Goal: Check status: Check status

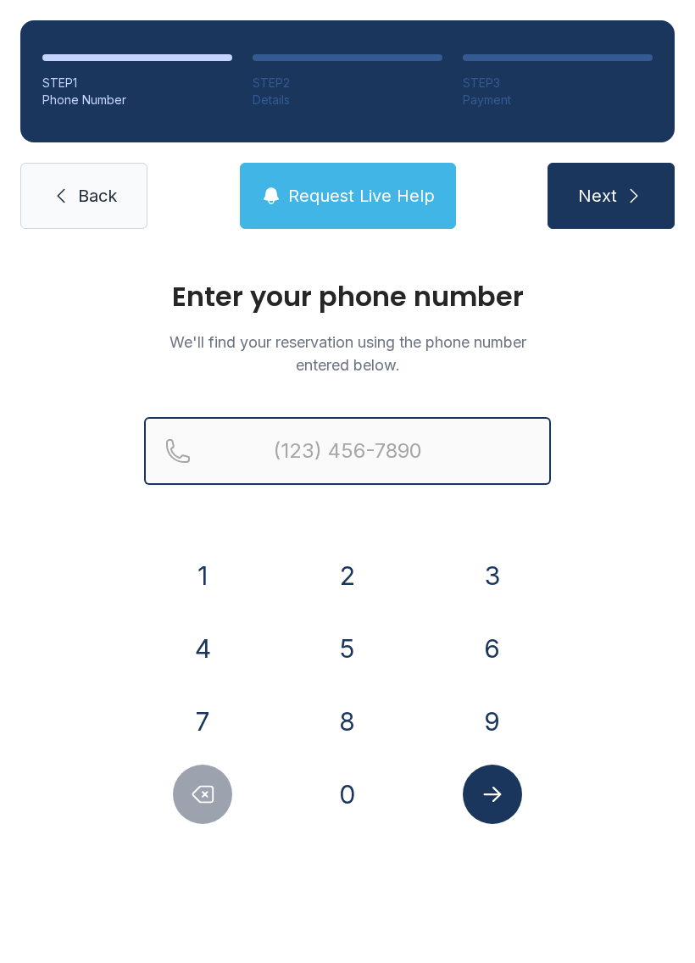
click at [382, 438] on input "Reservation phone number" at bounding box center [347, 451] width 407 height 68
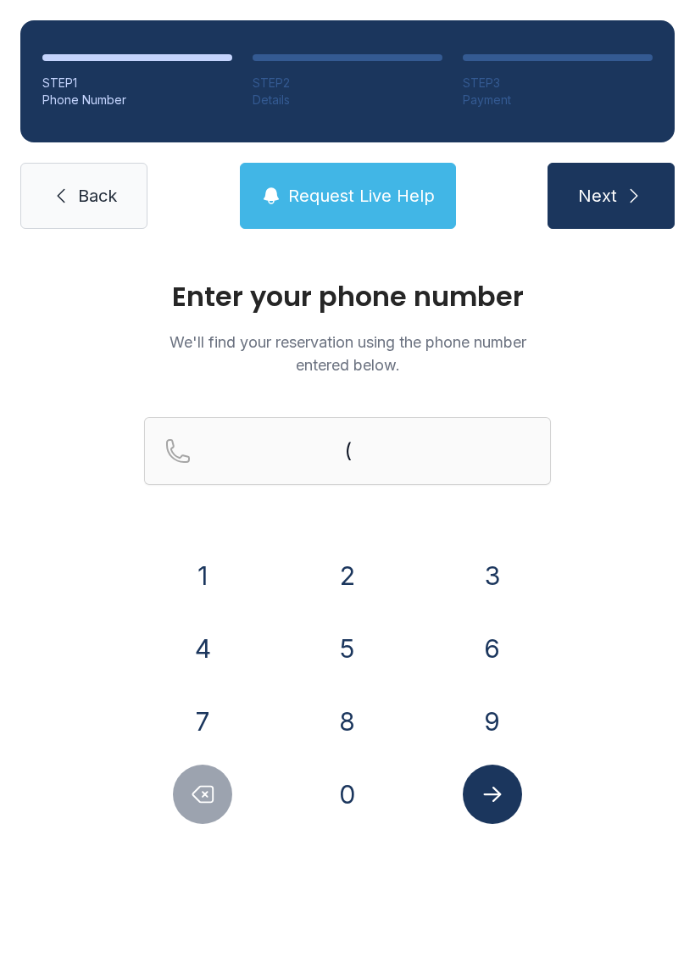
click at [201, 638] on button "4" at bounding box center [202, 648] width 59 height 59
click at [353, 786] on button "0" at bounding box center [347, 794] width 59 height 59
click at [201, 646] on button "4" at bounding box center [202, 648] width 59 height 59
click at [491, 649] on button "6" at bounding box center [492, 648] width 59 height 59
click at [207, 660] on button "4" at bounding box center [202, 648] width 59 height 59
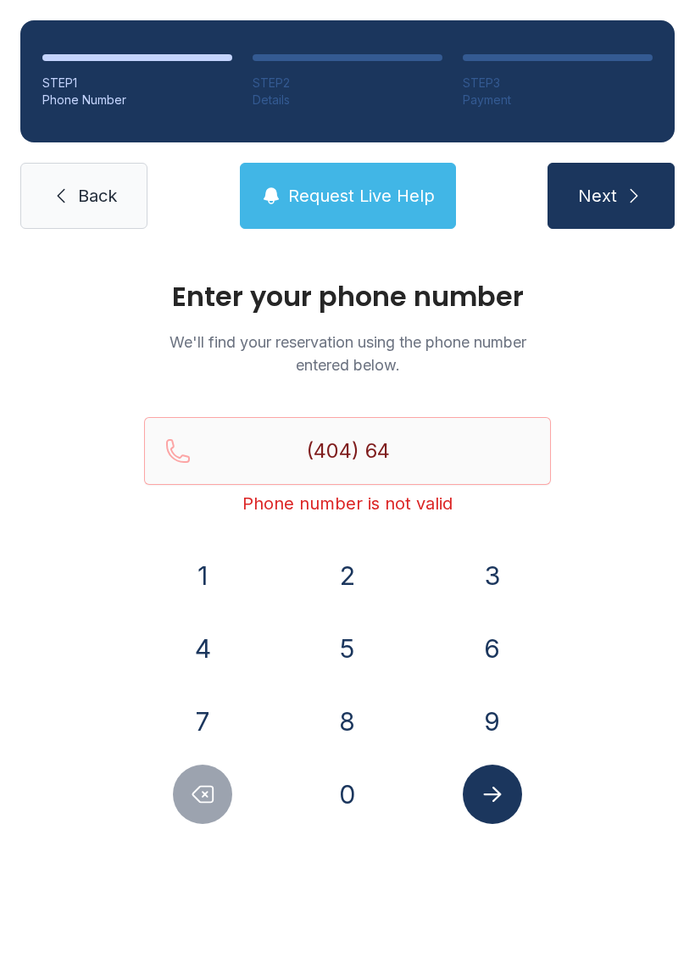
click at [503, 582] on button "3" at bounding box center [492, 575] width 59 height 59
click at [349, 638] on button "5" at bounding box center [347, 648] width 59 height 59
click at [343, 705] on button "8" at bounding box center [347, 721] width 59 height 59
click at [223, 709] on button "7" at bounding box center [202, 721] width 59 height 59
click at [207, 645] on button "4" at bounding box center [202, 648] width 59 height 59
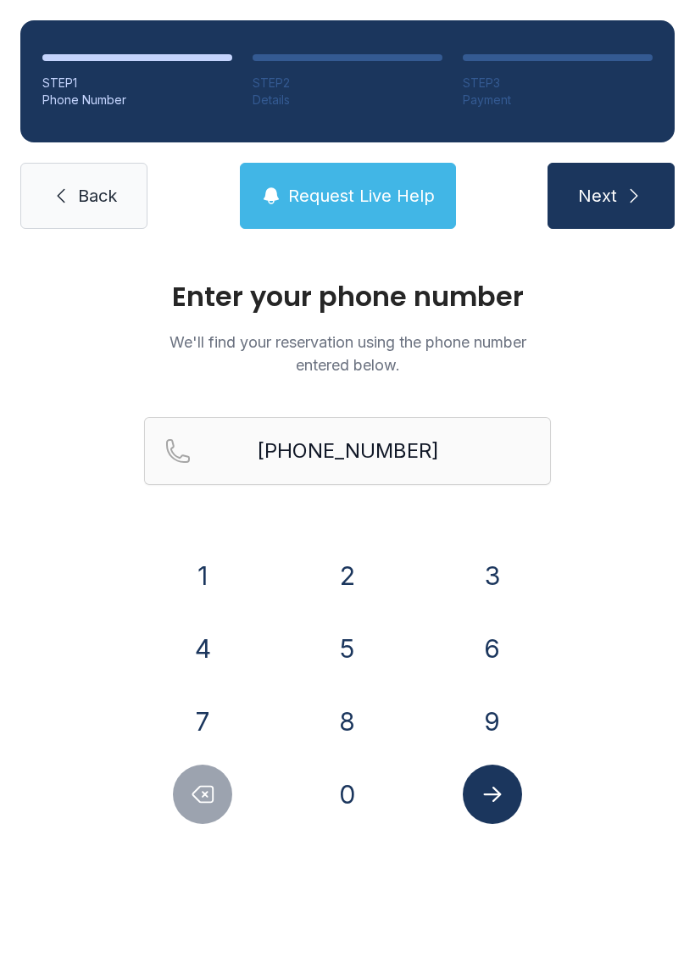
click at [485, 797] on icon "Submit lookup form" at bounding box center [492, 794] width 25 height 25
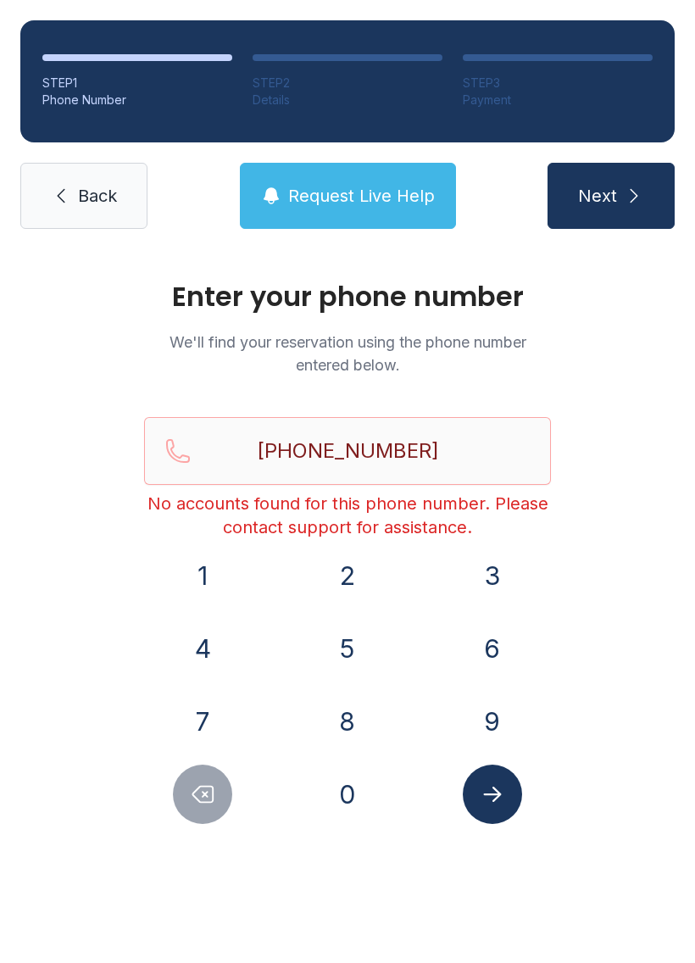
click at [612, 182] on button "Next" at bounding box center [611, 196] width 127 height 66
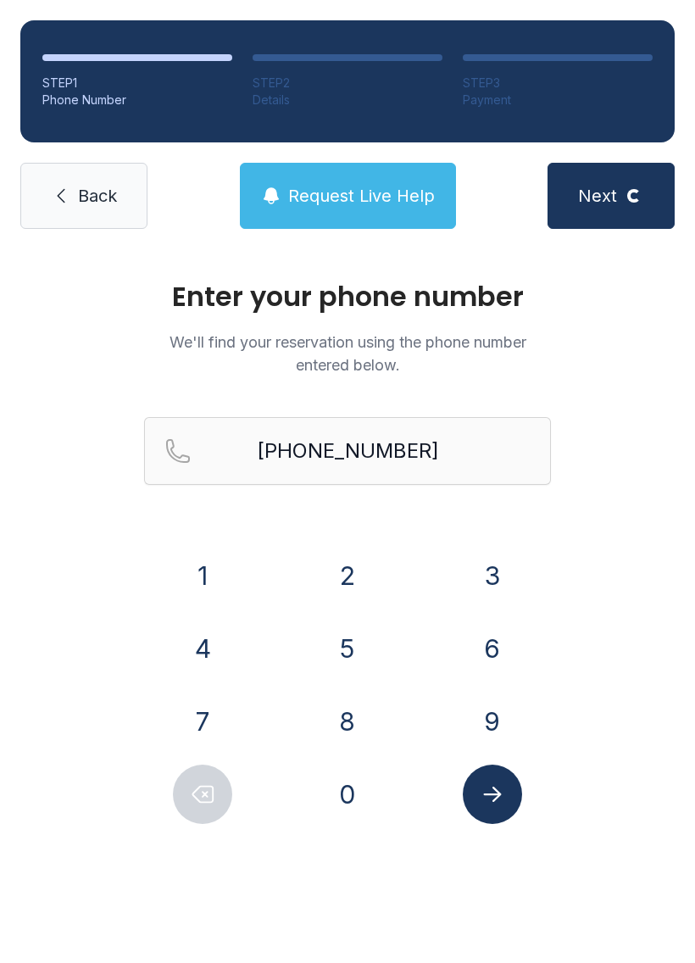
click at [0, 0] on icon "submit" at bounding box center [0, 0] width 0 height 0
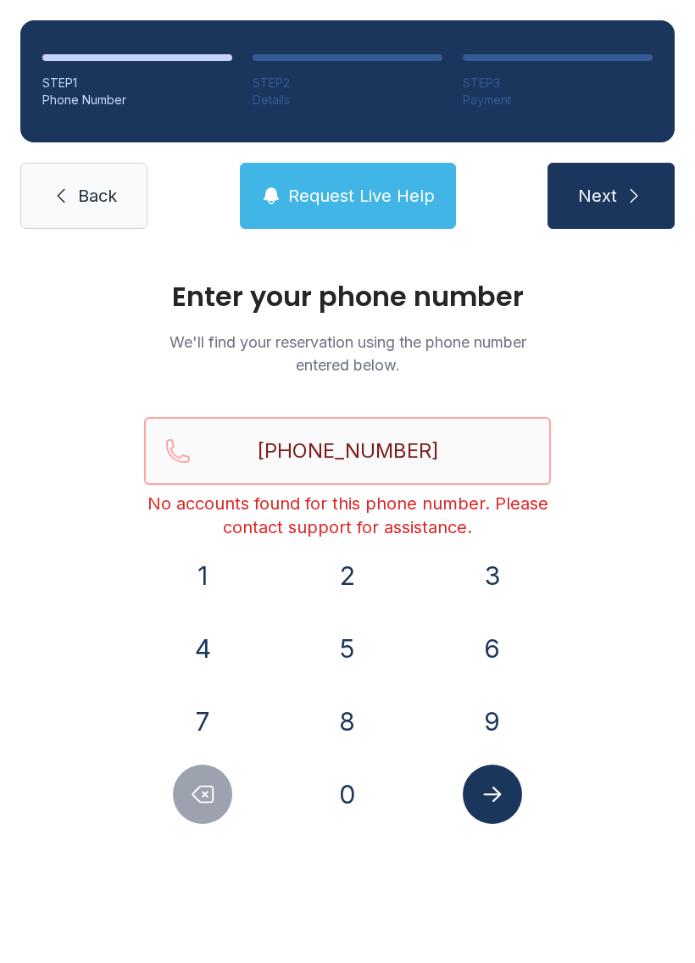
click at [466, 446] on input "[PHONE_NUMBER]" at bounding box center [347, 451] width 407 height 68
click at [187, 800] on button "Delete number" at bounding box center [202, 794] width 59 height 59
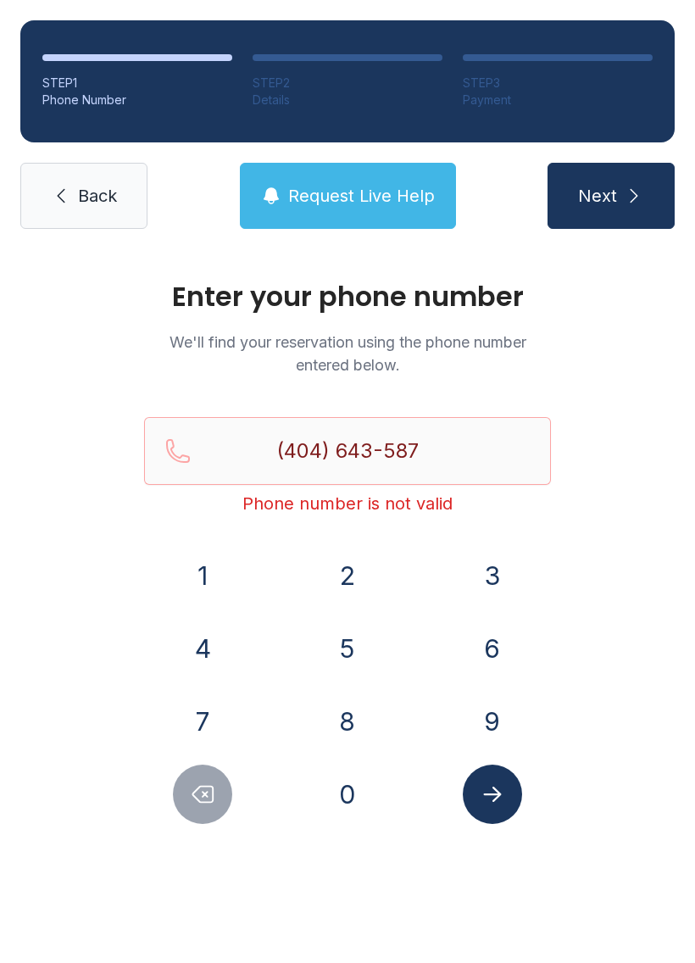
click at [187, 799] on button "Delete number" at bounding box center [202, 794] width 59 height 59
click at [195, 804] on icon "Delete number" at bounding box center [202, 794] width 25 height 25
click at [202, 802] on icon "Delete number" at bounding box center [203, 795] width 20 height 16
click at [202, 801] on icon "Delete number" at bounding box center [202, 794] width 25 height 25
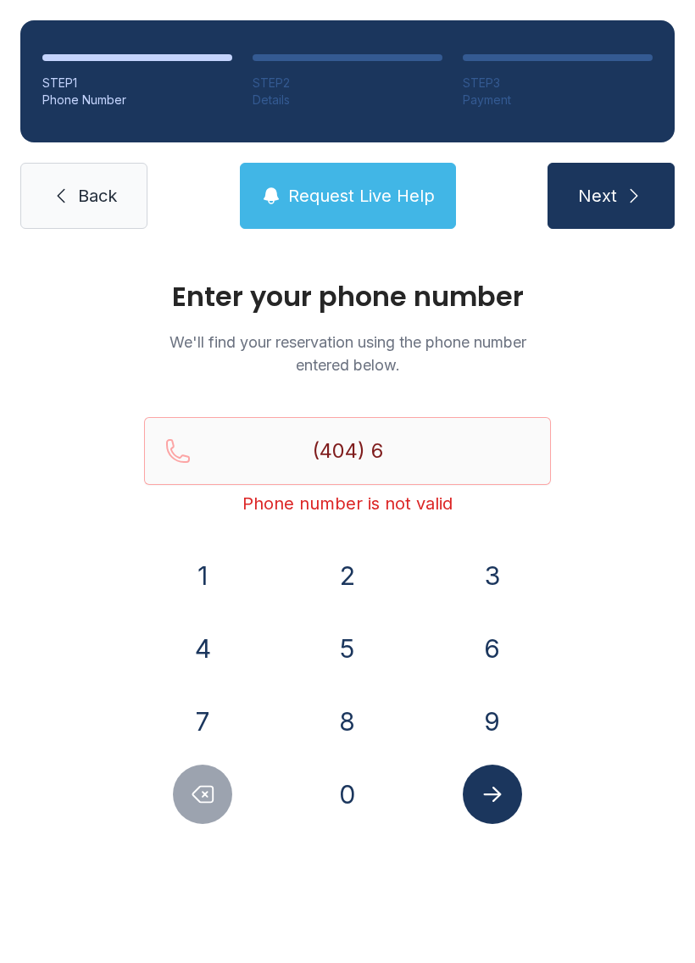
click at [201, 799] on icon "Delete number" at bounding box center [202, 794] width 25 height 25
click at [200, 799] on icon "Delete number" at bounding box center [202, 794] width 25 height 25
click at [205, 804] on icon "Delete number" at bounding box center [202, 794] width 25 height 25
type input "(4"
click at [204, 803] on icon "Delete number" at bounding box center [203, 795] width 20 height 16
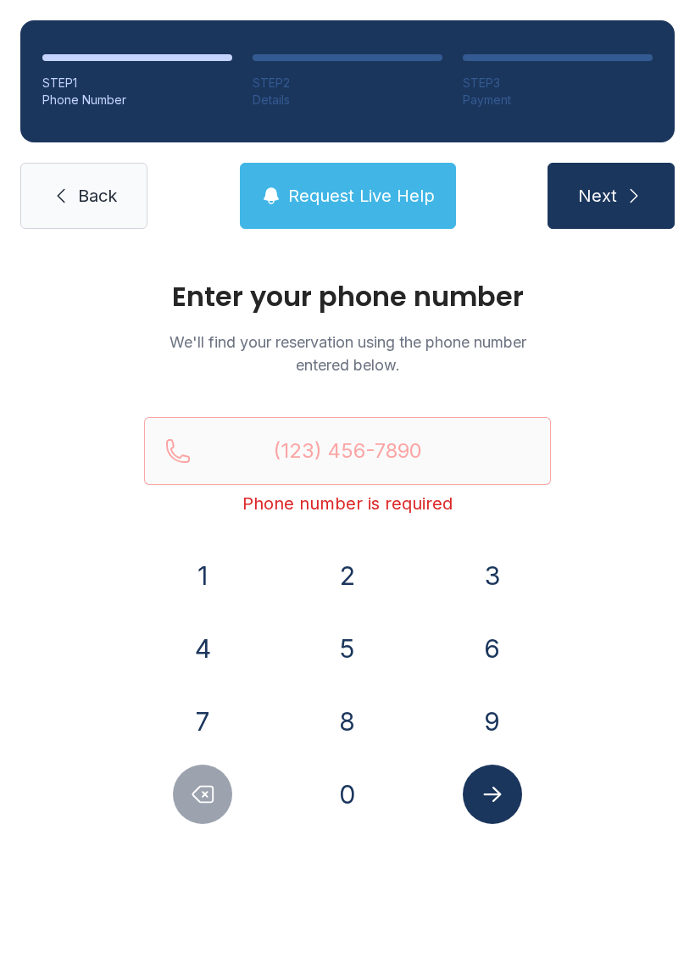
click at [211, 805] on icon "Delete number" at bounding box center [202, 794] width 25 height 25
click at [210, 805] on icon "Delete number" at bounding box center [202, 794] width 25 height 25
click at [212, 805] on icon "Delete number" at bounding box center [202, 794] width 25 height 25
click at [407, 192] on span "Request Live Help" at bounding box center [361, 196] width 147 height 24
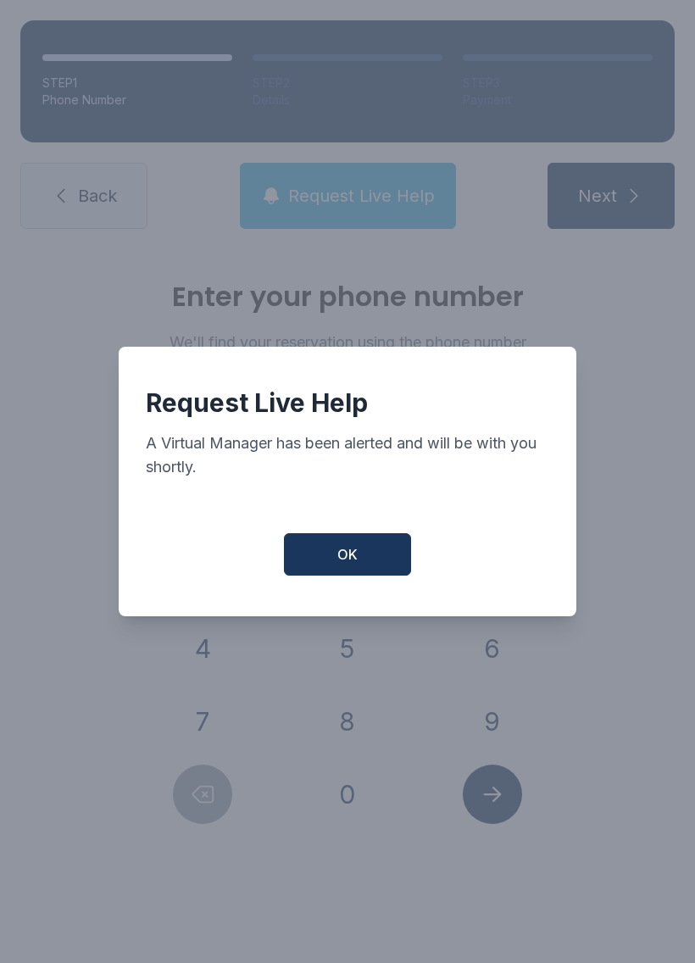
click at [386, 565] on button "OK" at bounding box center [347, 554] width 127 height 42
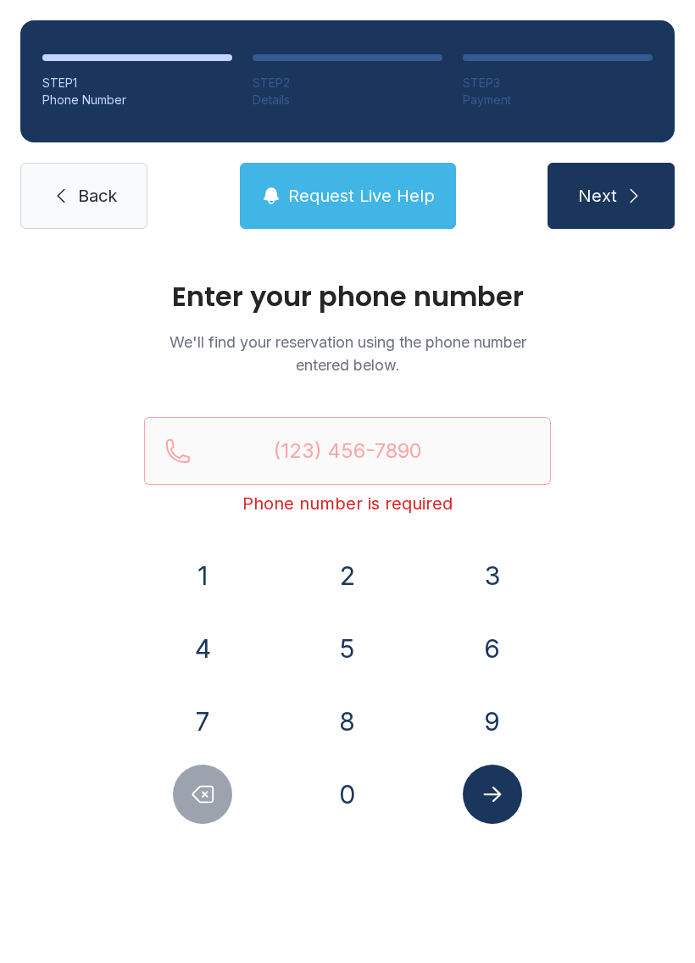
click at [71, 198] on link "Back" at bounding box center [83, 196] width 127 height 66
